Goal: Check status: Check status

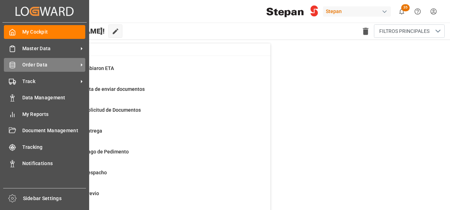
click at [42, 66] on span "Order Data" at bounding box center [50, 64] width 56 height 7
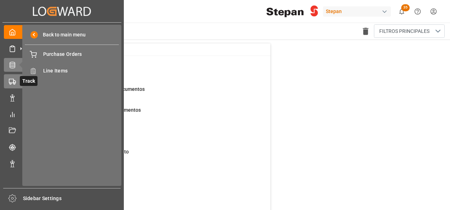
click at [15, 81] on polygon at bounding box center [14, 82] width 2 height 2
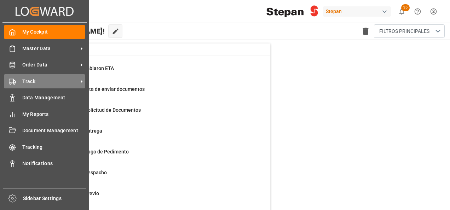
click at [25, 80] on span "Track" at bounding box center [50, 81] width 56 height 7
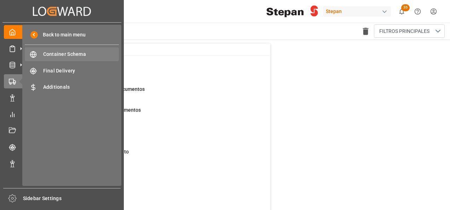
click at [74, 55] on span "Container Schema" at bounding box center [81, 54] width 76 height 7
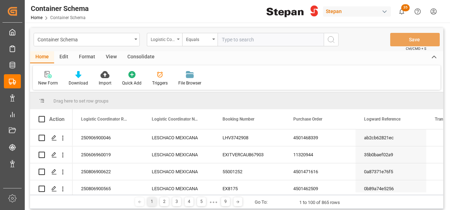
click at [181, 39] on div "Logistic Coordinator Reference Number" at bounding box center [164, 39] width 35 height 13
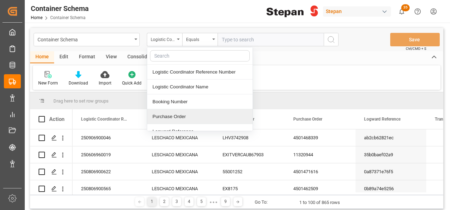
click at [167, 117] on div "Purchase Order" at bounding box center [199, 116] width 105 height 15
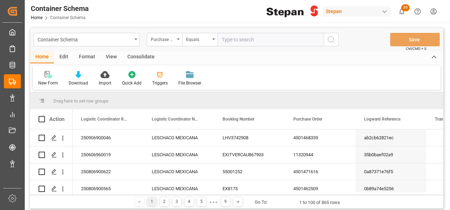
click at [233, 39] on input "text" at bounding box center [270, 39] width 106 height 13
paste input "4501468582"
type input "4501468582"
click at [329, 40] on icon "search button" at bounding box center [331, 39] width 8 height 8
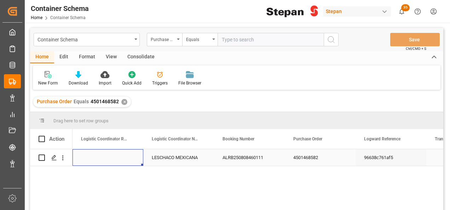
click at [116, 157] on div "Press SPACE to select this row." at bounding box center [107, 157] width 71 height 17
click at [116, 157] on input "Press SPACE to select this row." at bounding box center [107, 161] width 59 height 13
paste input "250906900290"
type input "250906900290"
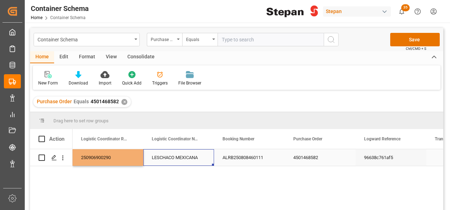
click at [198, 159] on div "LESCHACO MEXICANA" at bounding box center [178, 157] width 71 height 17
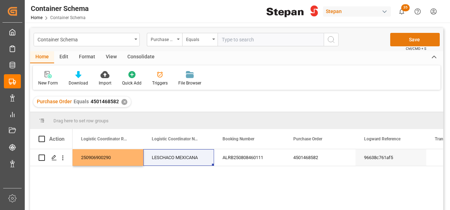
click at [418, 37] on button "Save" at bounding box center [415, 39] width 50 height 13
